Goal: Information Seeking & Learning: Understand process/instructions

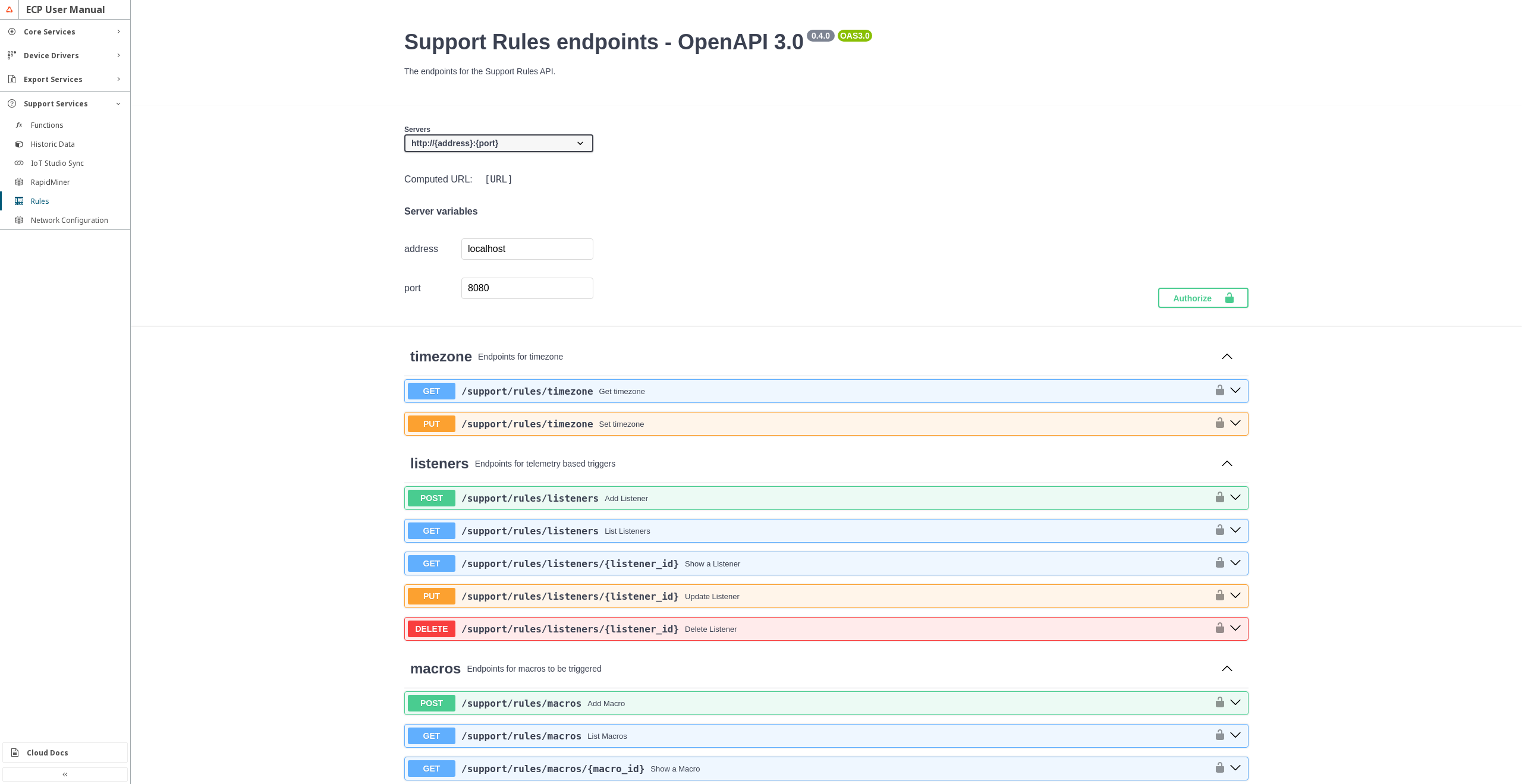
scroll to position [642, 0]
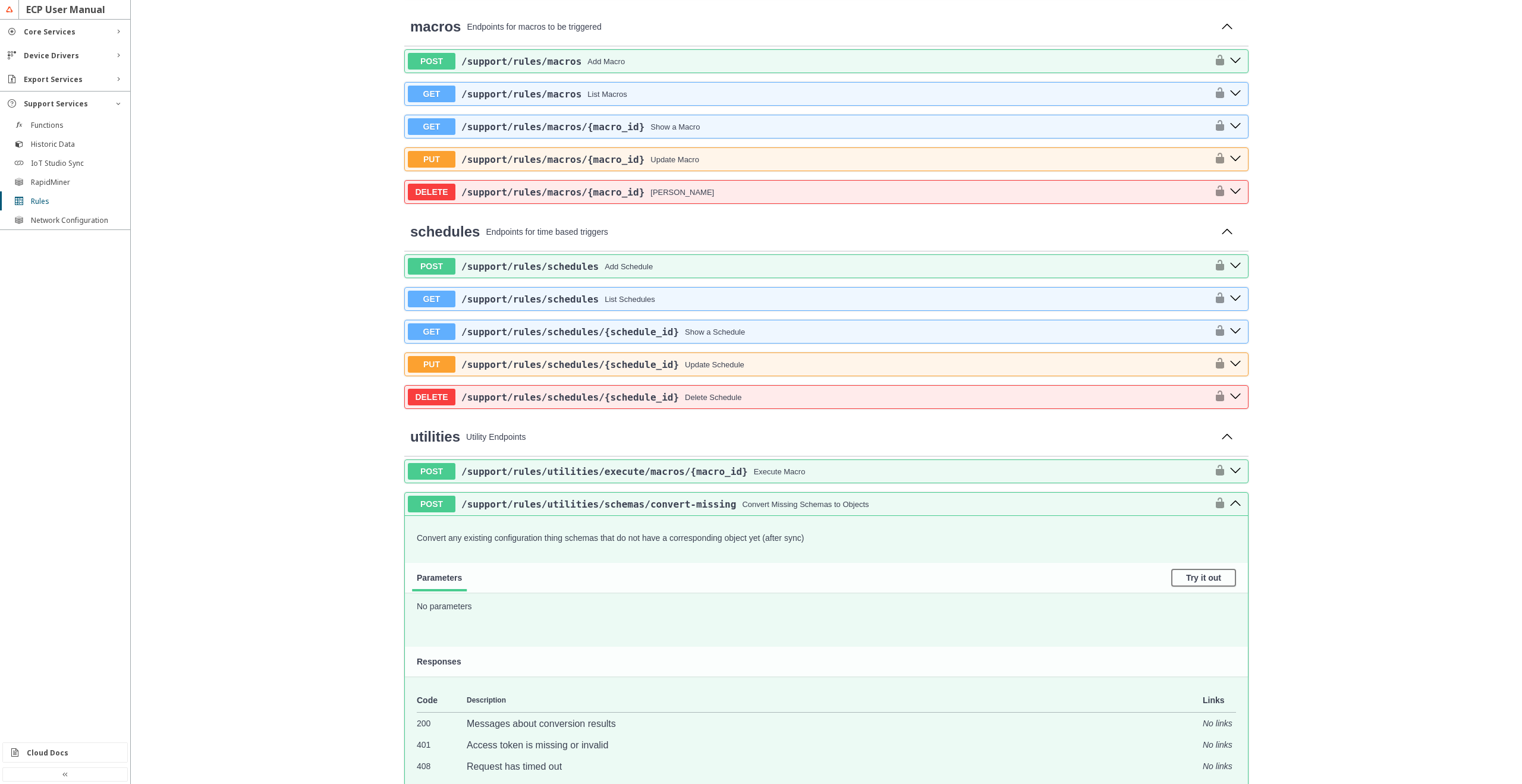
click at [73, 87] on div "Export Services" at bounding box center [65, 78] width 130 height 23
click at [83, 58] on div "Device Drivers" at bounding box center [64, 55] width 83 height 10
click at [87, 37] on div "Core Services" at bounding box center [65, 31] width 130 height 23
click at [63, 133] on div "Reports" at bounding box center [70, 129] width 78 height 10
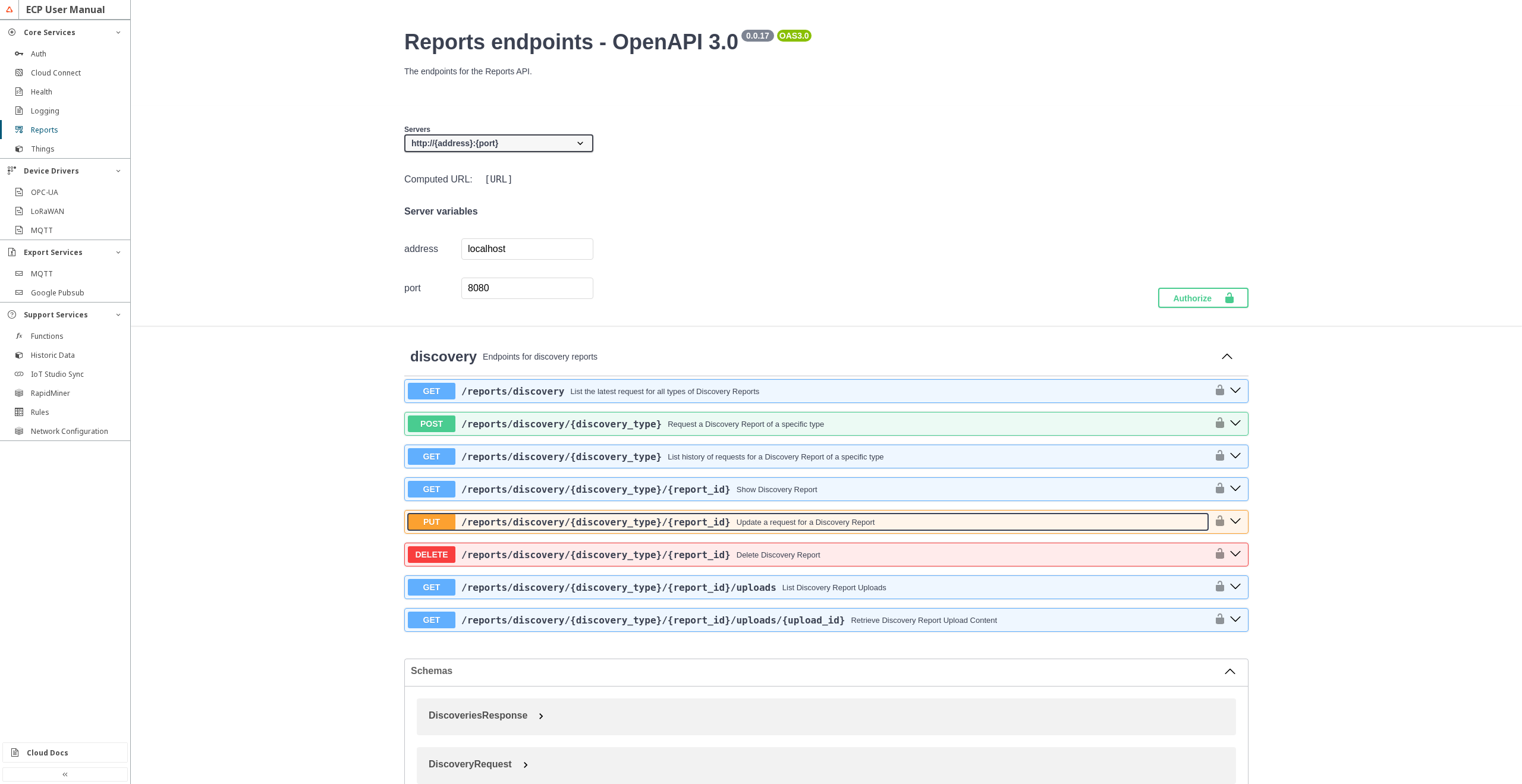
click at [768, 516] on button "PUT /reports /discovery /{discovery_type} /{report_id} Update a request for a D…" at bounding box center [808, 522] width 800 height 17
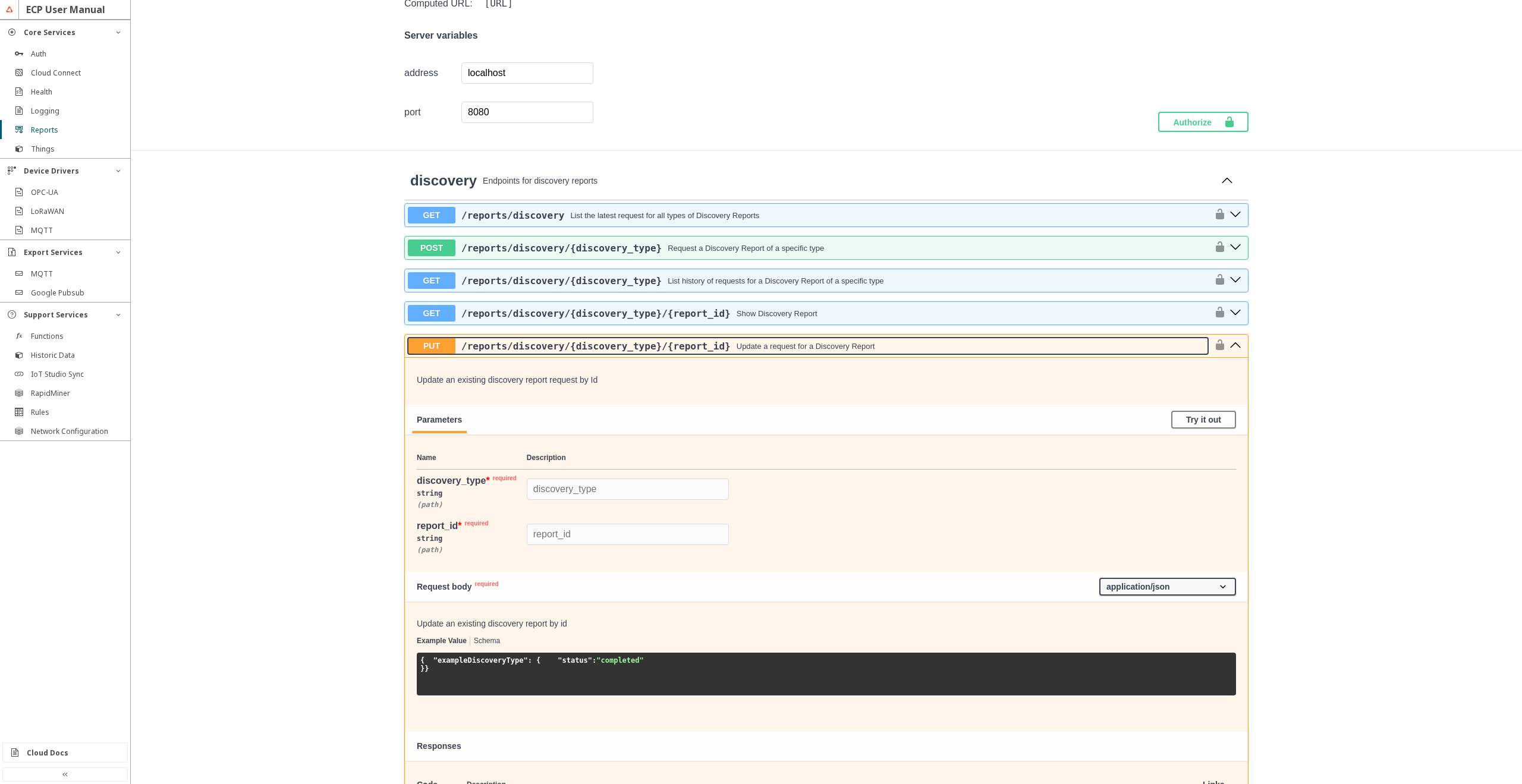
scroll to position [154, 0]
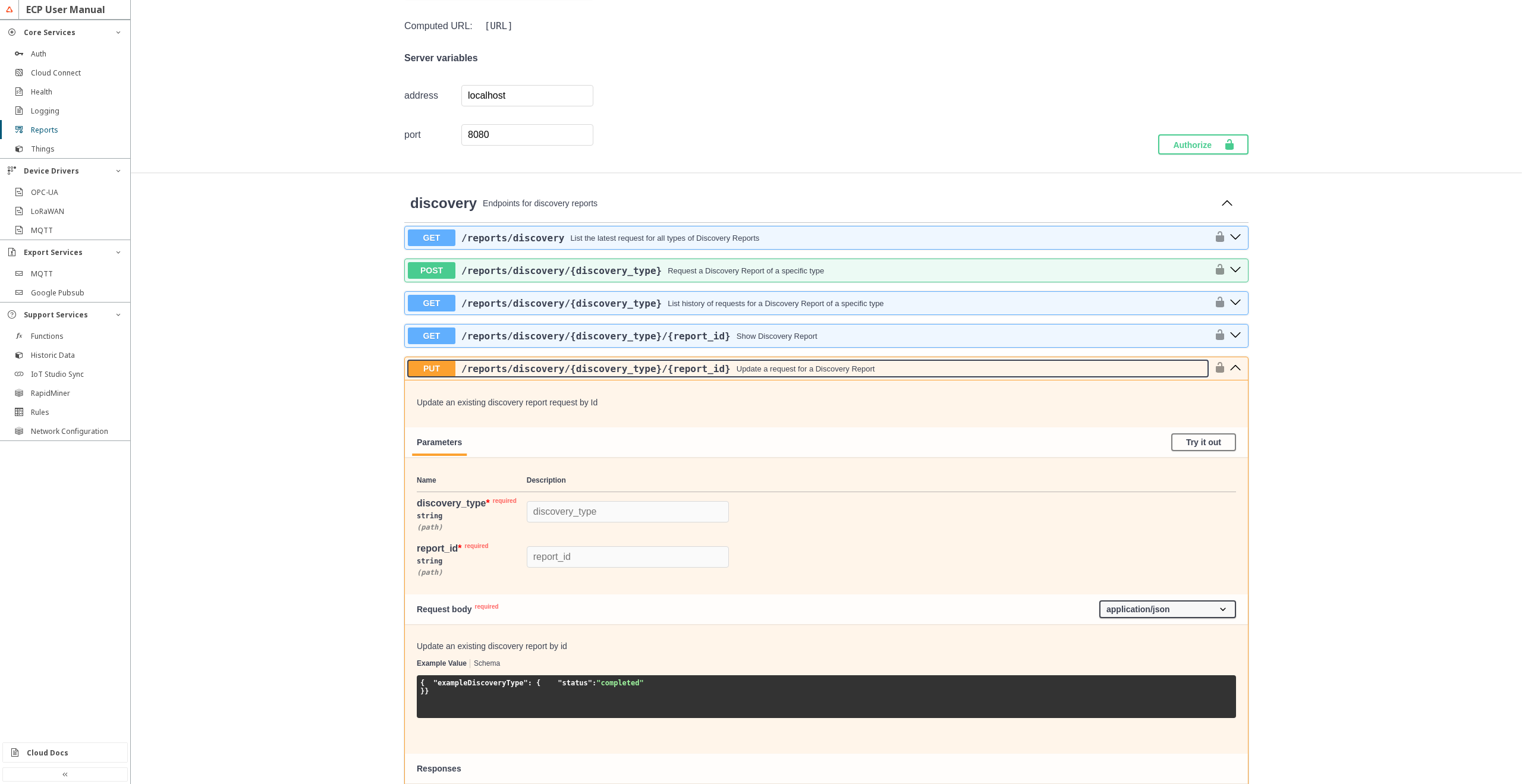
click at [840, 373] on div "Update a request for a Discovery Report" at bounding box center [806, 368] width 139 height 9
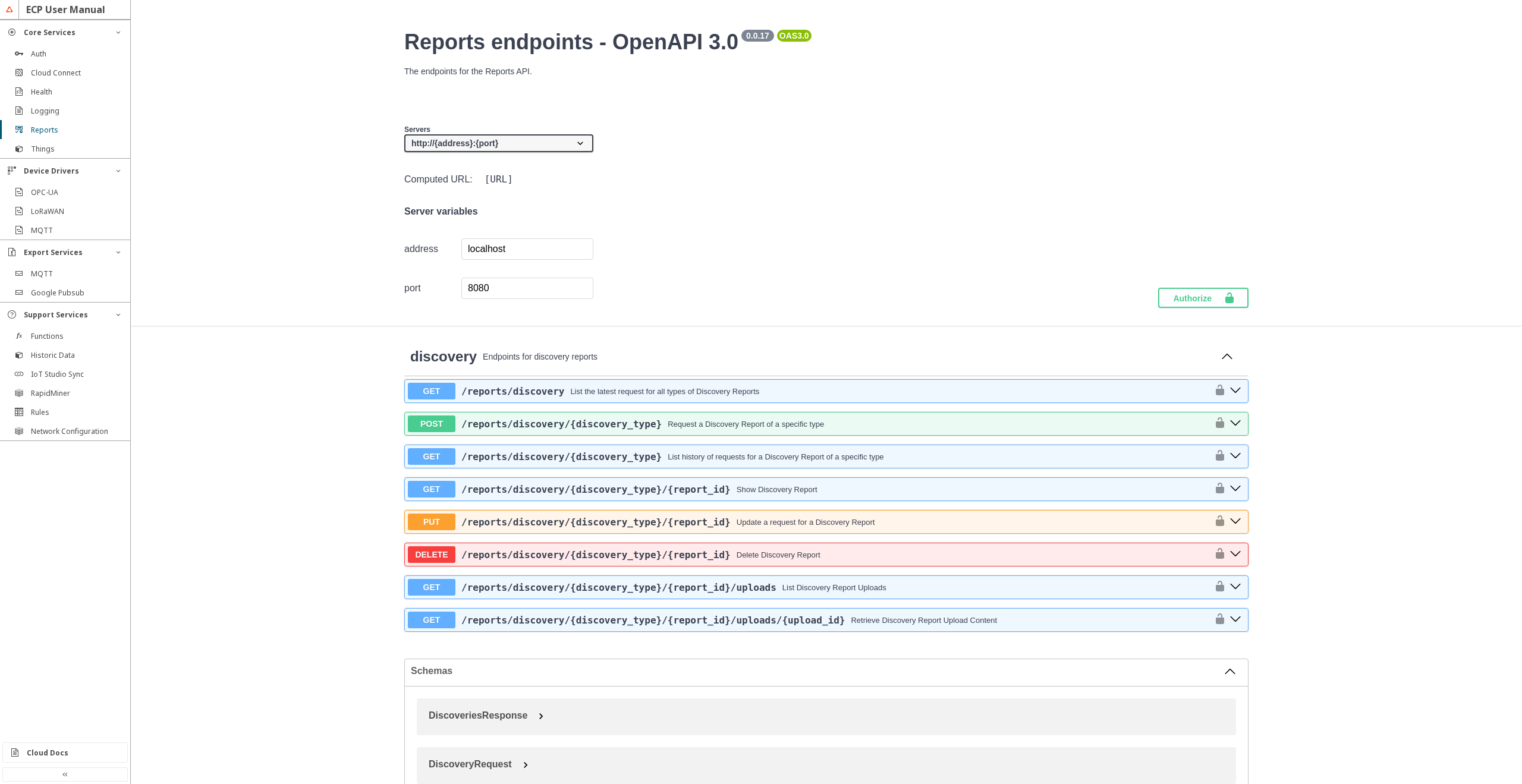
click at [0, 0] on slot "Logging" at bounding box center [0, 0] width 0 height 0
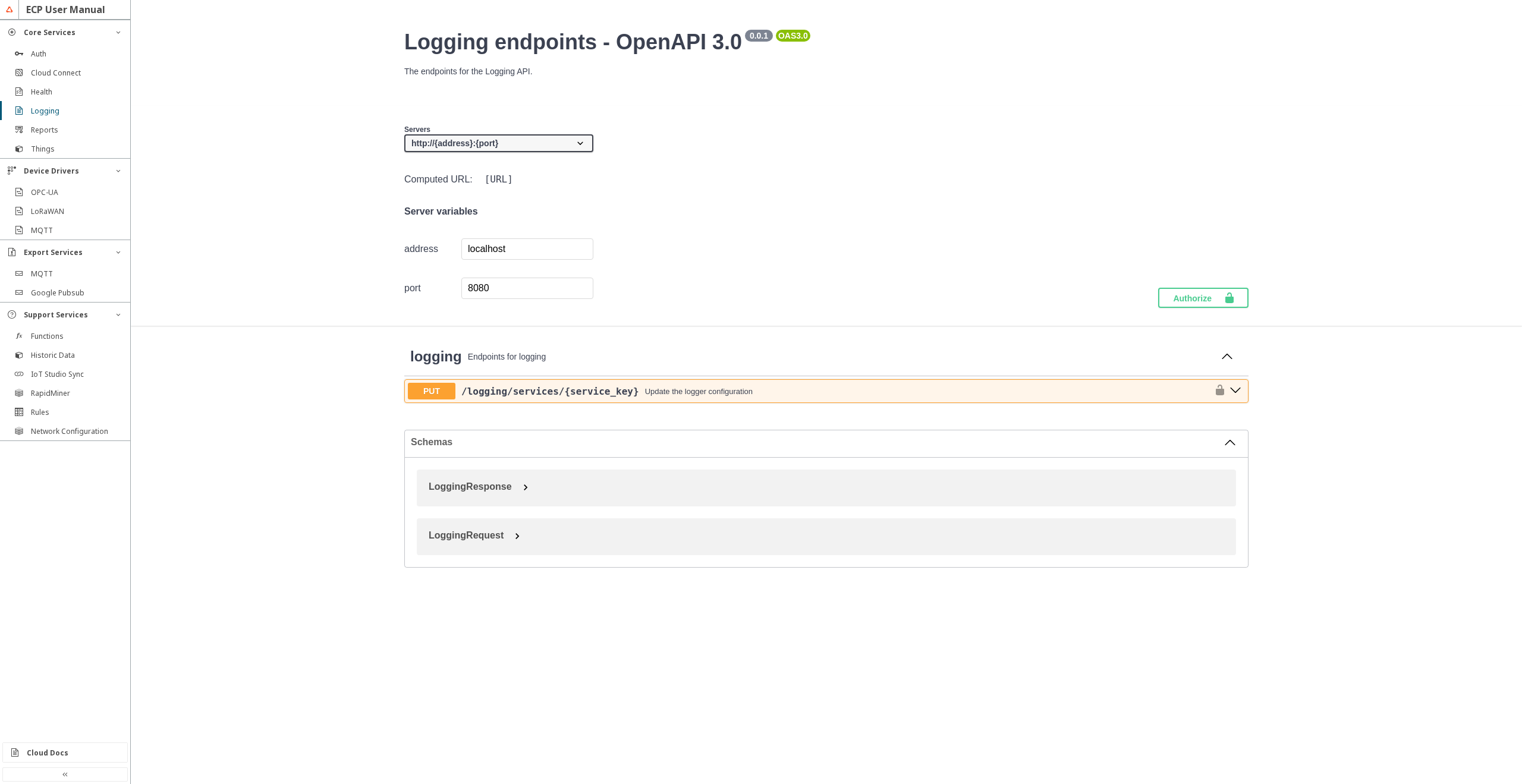
click at [76, 200] on div "OPC-UA" at bounding box center [65, 192] width 130 height 19
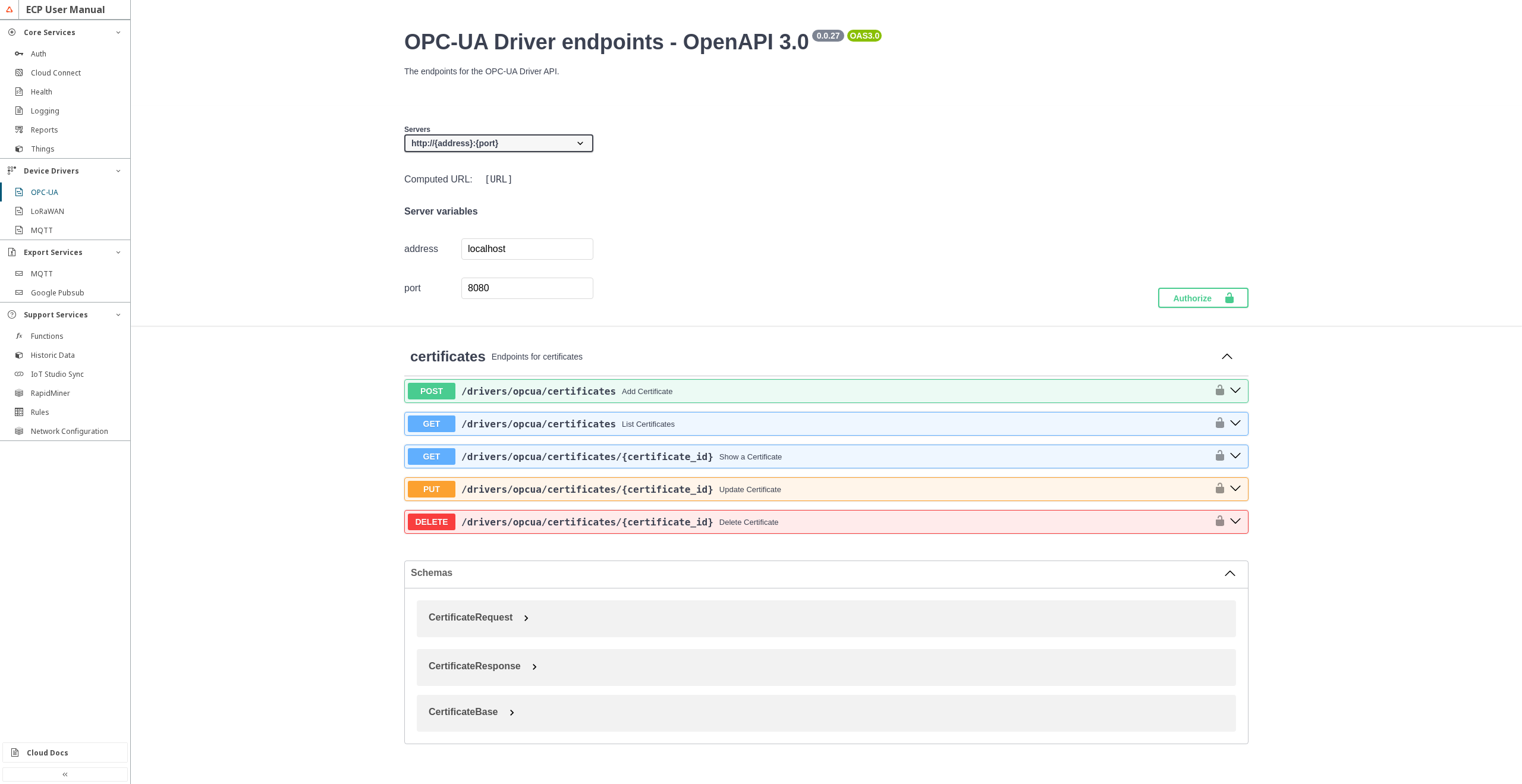
click at [56, 150] on div "Things" at bounding box center [70, 149] width 78 height 10
